Goal: Task Accomplishment & Management: Complete application form

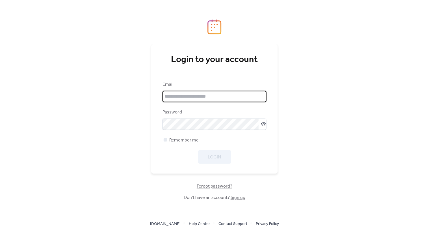
type input "**********"
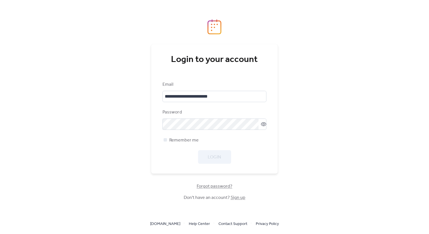
click at [215, 157] on div "Login" at bounding box center [215, 157] width 104 height 14
click at [166, 141] on div at bounding box center [165, 139] width 3 height 3
click at [216, 159] on span "Login" at bounding box center [214, 157] width 13 height 7
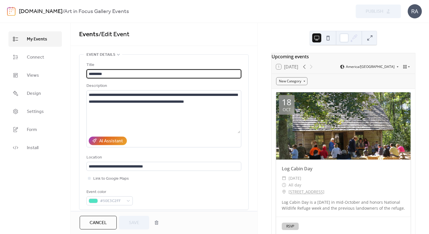
click at [301, 181] on span "[DATE]" at bounding box center [295, 178] width 13 height 7
click at [109, 33] on span "/ Edit Event" at bounding box center [114, 34] width 31 height 12
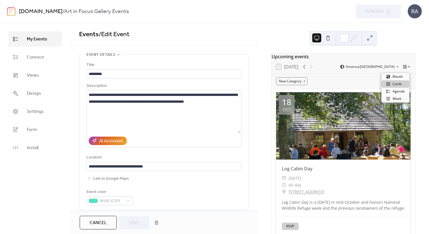
click at [407, 68] on icon at bounding box center [408, 66] width 3 height 3
click at [382, 55] on div "Upcoming events" at bounding box center [344, 56] width 144 height 7
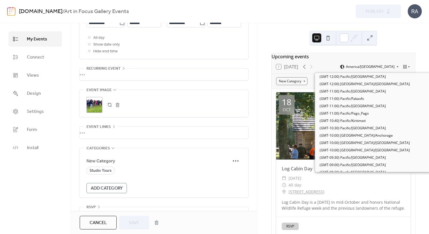
click at [381, 68] on span "America/[GEOGRAPHIC_DATA]" at bounding box center [370, 66] width 49 height 3
click at [409, 68] on icon at bounding box center [408, 66] width 3 height 3
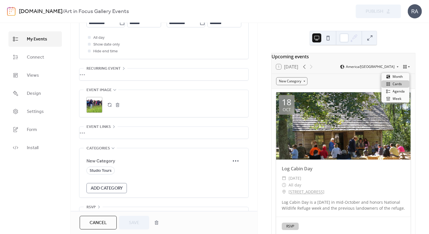
click at [405, 69] on icon at bounding box center [405, 66] width 5 height 5
click at [306, 84] on div "New Category" at bounding box center [291, 81] width 31 height 8
click at [305, 84] on div "New Category" at bounding box center [291, 81] width 31 height 8
click at [292, 172] on div "Log Cabin Day" at bounding box center [343, 168] width 135 height 7
click at [286, 105] on div "18" at bounding box center [287, 102] width 10 height 8
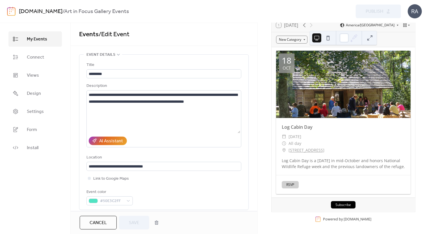
click at [41, 38] on span "My Events" at bounding box center [37, 39] width 20 height 7
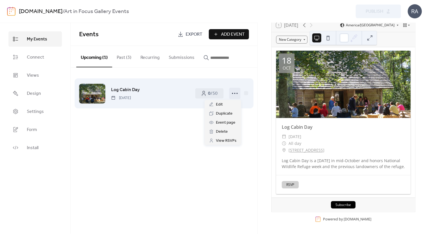
click at [234, 93] on circle at bounding box center [234, 93] width 1 height 1
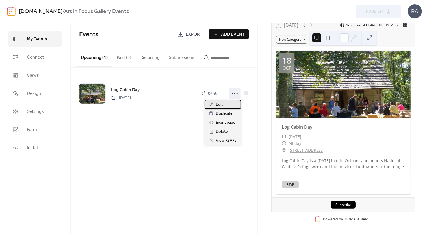
click at [216, 103] on div "Edit" at bounding box center [223, 104] width 36 height 9
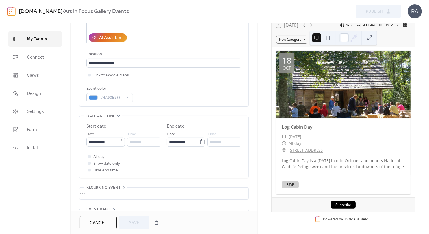
scroll to position [106, 0]
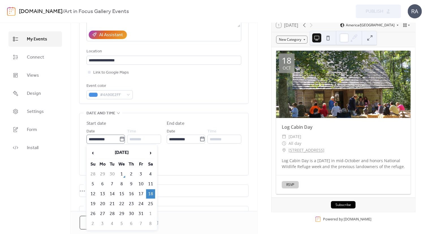
click at [119, 138] on icon at bounding box center [122, 139] width 6 height 6
click at [119, 138] on input "**********" at bounding box center [103, 139] width 33 height 9
click at [150, 184] on td "11" at bounding box center [150, 183] width 9 height 9
type input "**********"
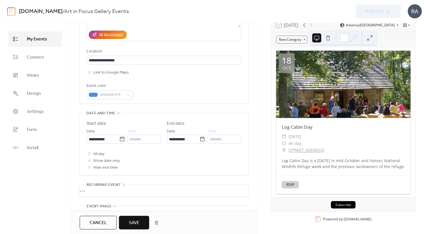
click at [132, 221] on span "Save" at bounding box center [134, 222] width 10 height 7
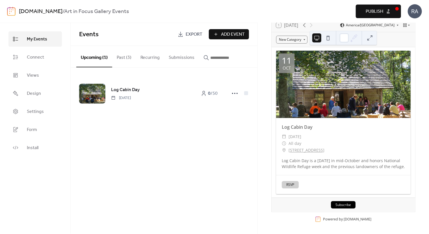
click at [377, 13] on span "Publish" at bounding box center [375, 11] width 18 height 7
